Goal: Check status: Check status

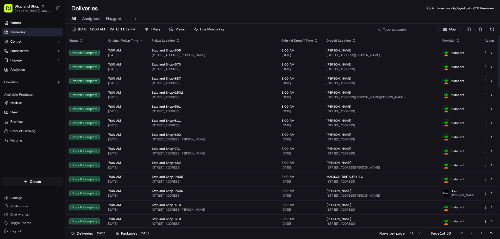
click at [409, 27] on input at bounding box center [407, 29] width 63 height 7
paste input "m715028744"
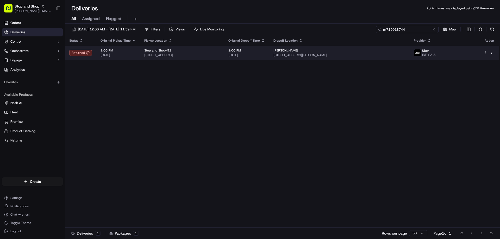
type input "m715028744"
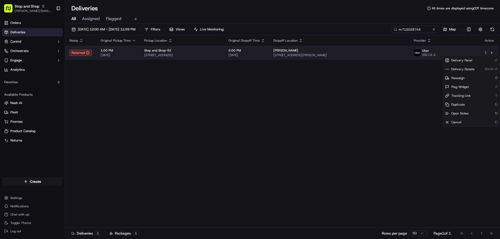
click at [485, 52] on html "Stop and Shop [PERSON_NAME][EMAIL_ADDRESS][PERSON_NAME][DOMAIN_NAME] Toggle Sid…" at bounding box center [250, 119] width 500 height 239
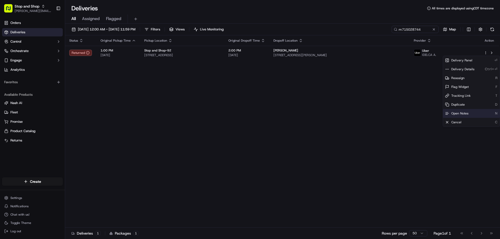
click at [464, 113] on span "Open Notes" at bounding box center [459, 113] width 17 height 4
click at [24, 7] on span "Stop and Shop" at bounding box center [27, 6] width 25 height 5
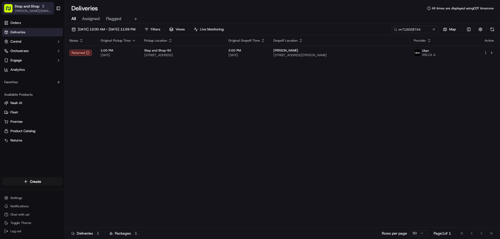
click at [43, 7] on icon "button" at bounding box center [43, 6] width 4 height 4
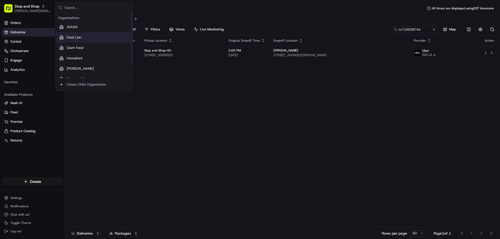
click at [73, 38] on span "Food Lion" at bounding box center [74, 37] width 15 height 5
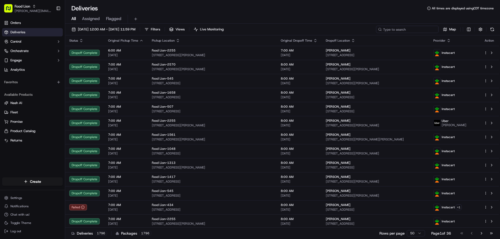
click at [408, 29] on input at bounding box center [407, 29] width 63 height 7
paste input "m715028744"
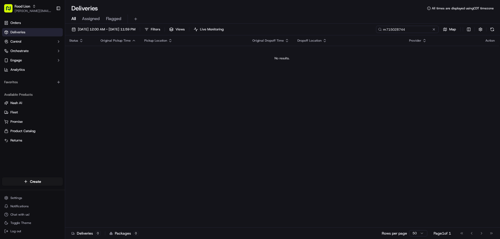
click at [397, 30] on input "m715028744" at bounding box center [407, 29] width 63 height 7
click at [393, 30] on input "m7168744" at bounding box center [407, 29] width 63 height 7
click at [408, 30] on input "m71638744" at bounding box center [407, 29] width 63 height 7
type input "m71638744"
click at [433, 29] on button at bounding box center [433, 29] width 5 height 5
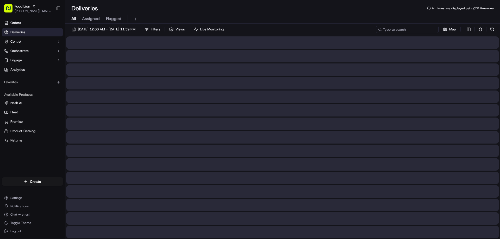
click at [423, 29] on input at bounding box center [407, 29] width 63 height 7
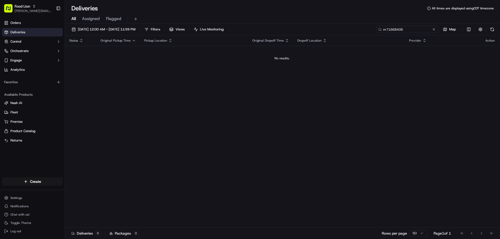
click at [417, 29] on input "m71668406" at bounding box center [407, 29] width 63 height 7
type input "m71668406"
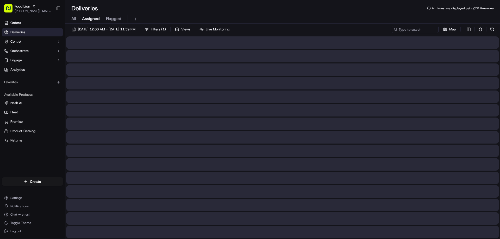
click at [90, 17] on span "Assigned" at bounding box center [91, 19] width 18 height 6
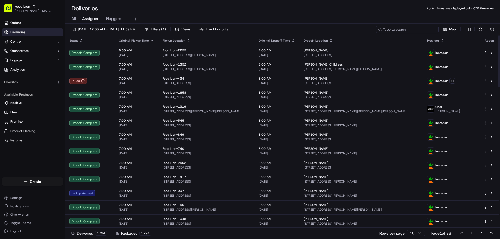
click at [401, 27] on input at bounding box center [407, 29] width 63 height 7
paste input "m71668406"
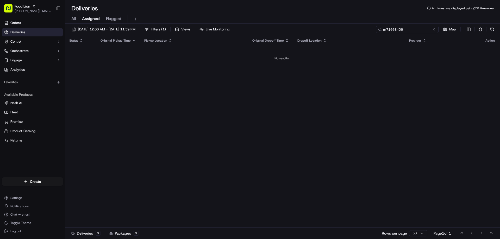
type input "m71668406"
click at [17, 31] on span "Deliveries" at bounding box center [17, 32] width 15 height 5
click at [433, 30] on button at bounding box center [433, 29] width 5 height 5
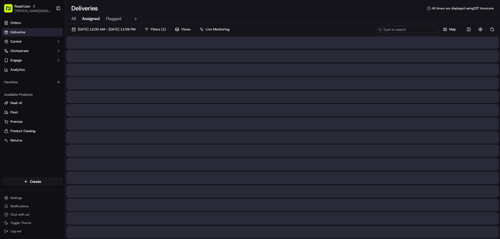
click at [417, 30] on input at bounding box center [407, 29] width 63 height 7
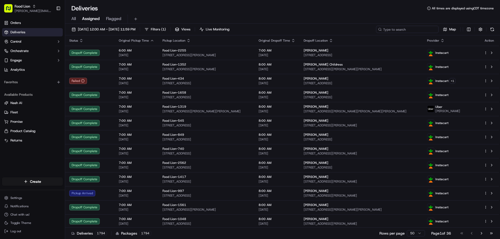
paste input "m716638406"
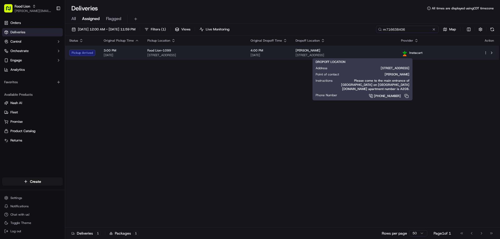
type input "m716638406"
click at [329, 56] on span "[STREET_ADDRESS]" at bounding box center [344, 55] width 97 height 4
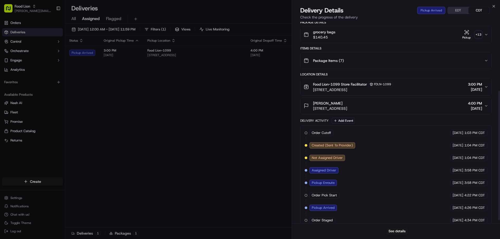
scroll to position [112, 0]
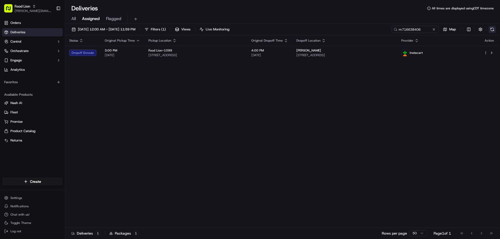
click at [492, 30] on button at bounding box center [492, 29] width 7 height 7
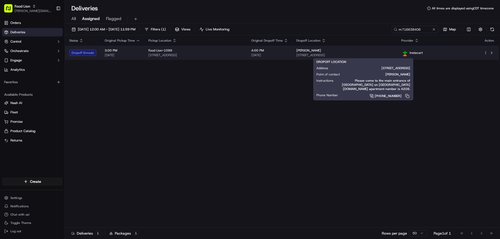
click at [300, 53] on span "[PERSON_NAME]" at bounding box center [308, 50] width 25 height 4
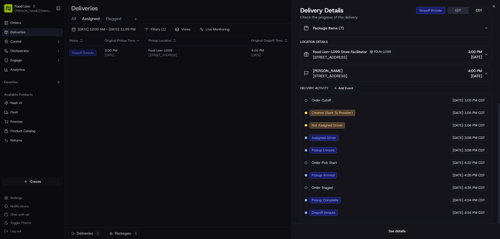
scroll to position [137, 0]
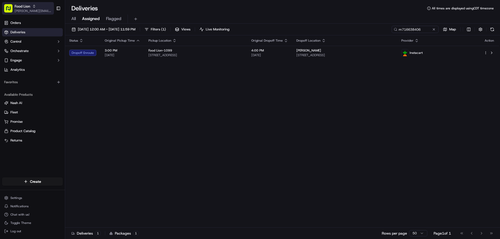
click at [35, 5] on icon "button" at bounding box center [34, 6] width 4 height 4
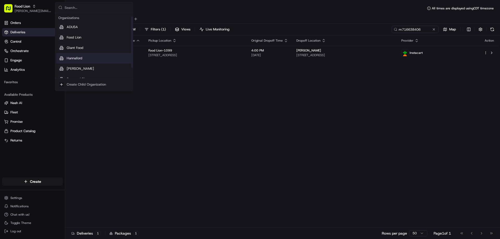
scroll to position [18, 0]
click at [72, 61] on span "Stop and Shop" at bounding box center [78, 61] width 23 height 5
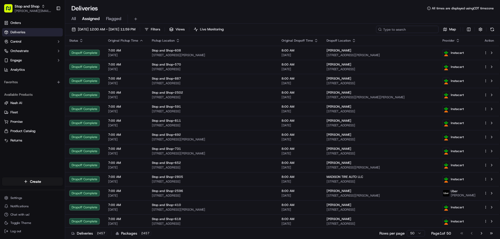
click at [413, 31] on input at bounding box center [407, 29] width 63 height 7
paste input "m524404609"
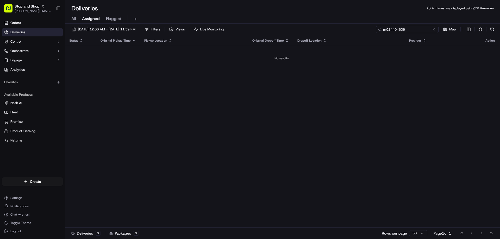
type input "m524404609"
click at [75, 17] on span "All" at bounding box center [73, 19] width 4 height 6
click at [91, 19] on span "Assigned" at bounding box center [91, 19] width 18 height 6
click at [114, 17] on span "Flagged" at bounding box center [113, 19] width 15 height 6
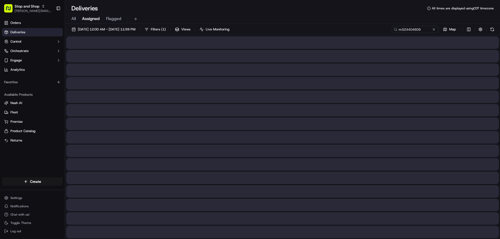
drag, startPoint x: 90, startPoint y: 20, endPoint x: 113, endPoint y: 19, distance: 23.2
click at [91, 20] on span "Assigned" at bounding box center [91, 19] width 18 height 6
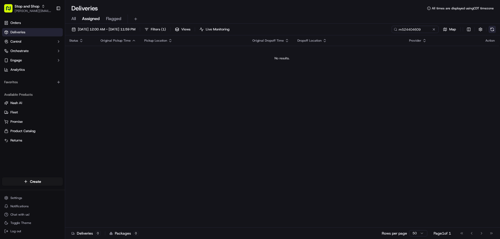
click at [493, 30] on button at bounding box center [492, 29] width 7 height 7
click at [418, 29] on input "m524404609" at bounding box center [407, 29] width 63 height 7
click at [135, 19] on button at bounding box center [135, 18] width 7 height 7
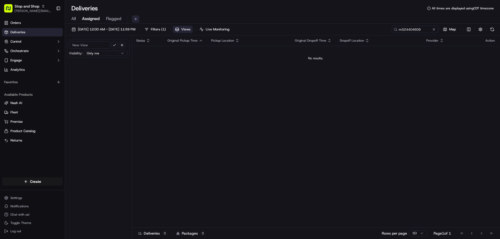
click at [135, 19] on button at bounding box center [135, 18] width 7 height 7
click at [74, 17] on span "All" at bounding box center [73, 19] width 4 height 6
click at [432, 29] on button at bounding box center [433, 29] width 5 height 5
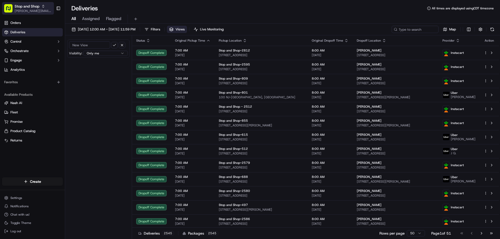
click at [43, 4] on icon "button" at bounding box center [43, 6] width 4 height 4
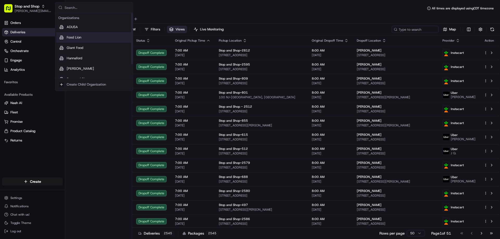
click at [71, 38] on span "Food Lion" at bounding box center [74, 37] width 15 height 5
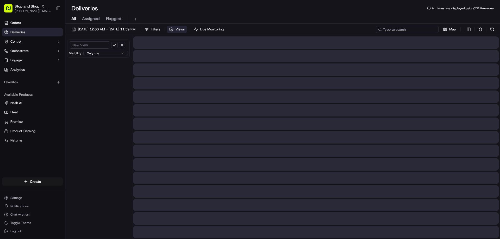
click at [402, 30] on input at bounding box center [407, 29] width 63 height 7
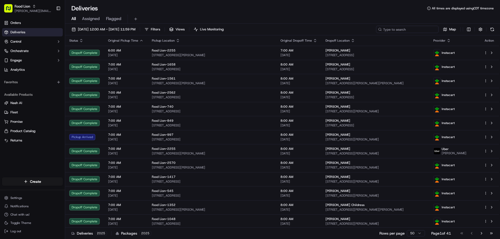
click at [402, 30] on input at bounding box center [407, 29] width 63 height 7
paste input "m711565014"
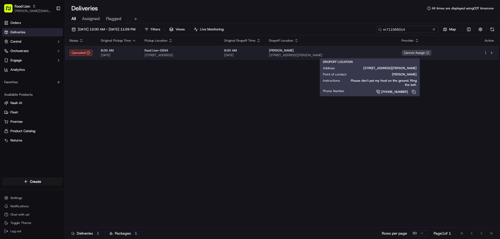
type input "m711565014"
click at [330, 56] on span "[STREET_ADDRESS][PERSON_NAME]" at bounding box center [331, 55] width 124 height 4
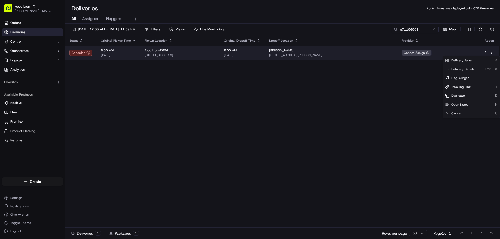
click at [486, 54] on html "Food Lion [EMAIL_ADDRESS][PERSON_NAME][DOMAIN_NAME] Toggle Sidebar Orders Deliv…" at bounding box center [250, 119] width 500 height 239
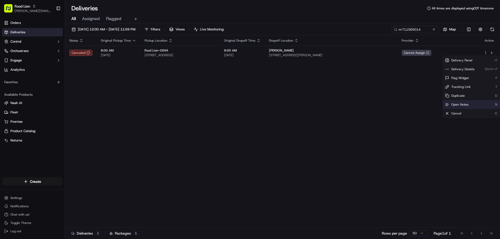
click at [454, 104] on span "Open Notes" at bounding box center [459, 105] width 17 height 4
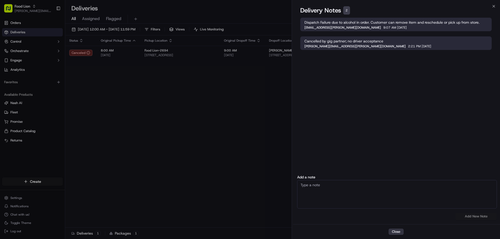
click at [398, 234] on button "Close" at bounding box center [396, 232] width 15 height 6
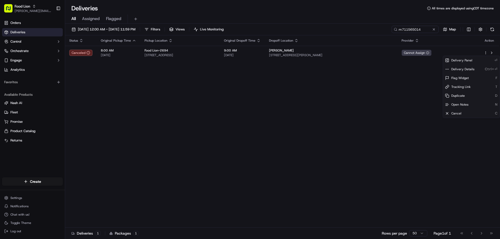
click at [235, 156] on div "Status Original Pickup Time Pickup Location Original Dropoff Time Dropoff Locat…" at bounding box center [282, 131] width 434 height 192
